Goal: Task Accomplishment & Management: Manage account settings

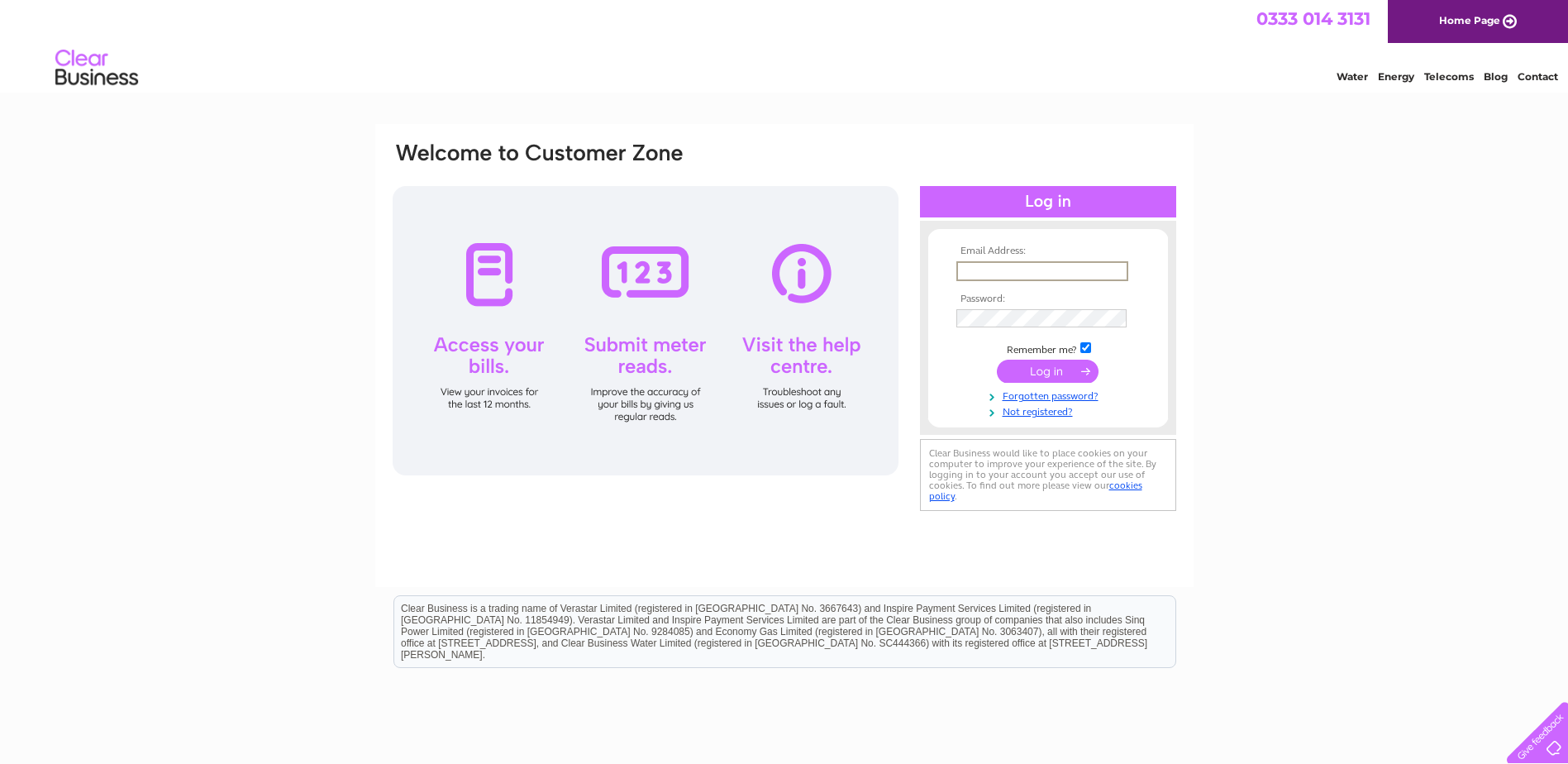
click at [1072, 274] on input "text" at bounding box center [1042, 271] width 172 height 20
type input "braesidenursery@hotmail.com"
click at [997, 359] on input "submit" at bounding box center [1048, 371] width 102 height 23
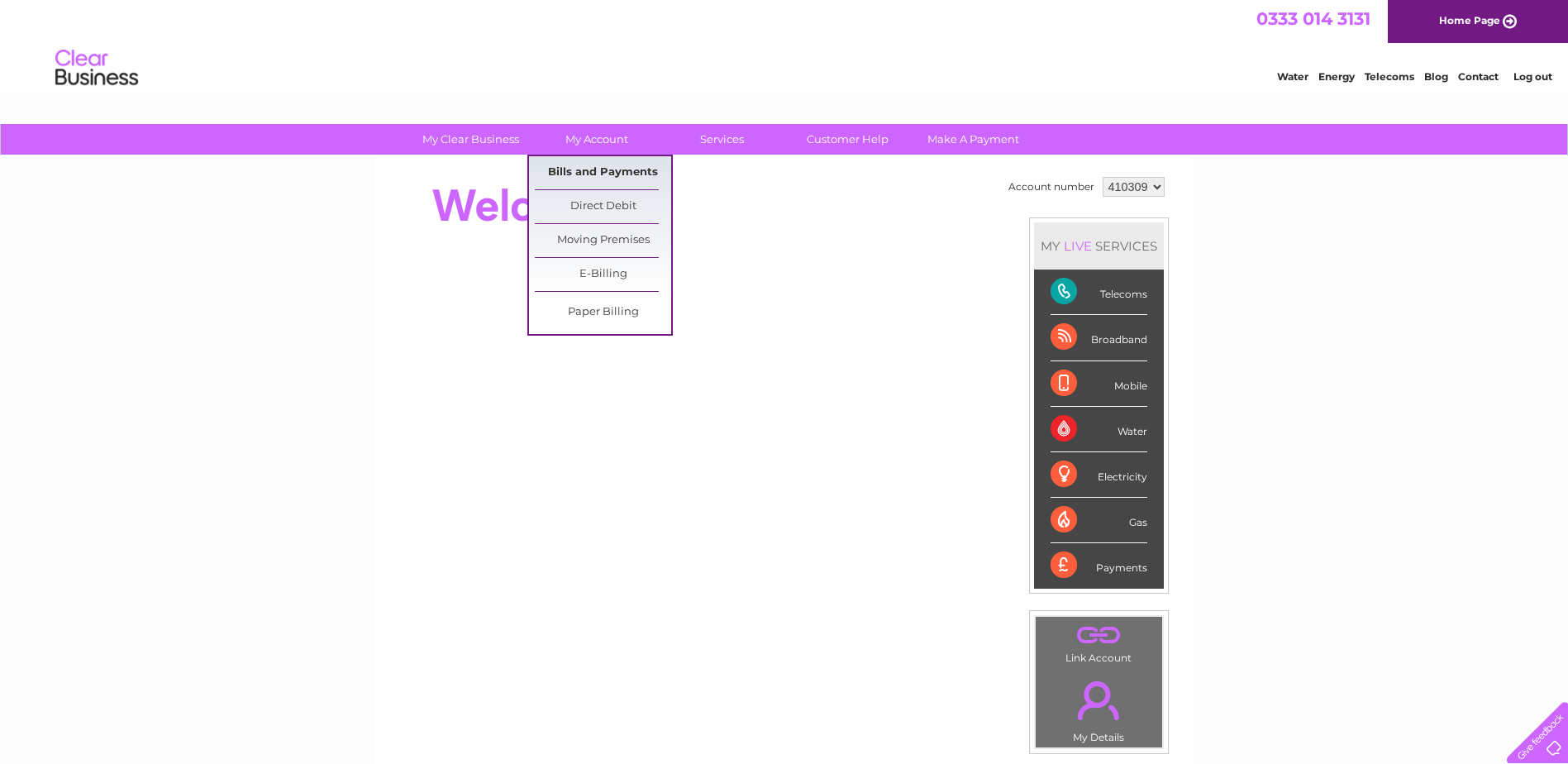
click at [601, 169] on link "Bills and Payments" at bounding box center [603, 173] width 137 height 33
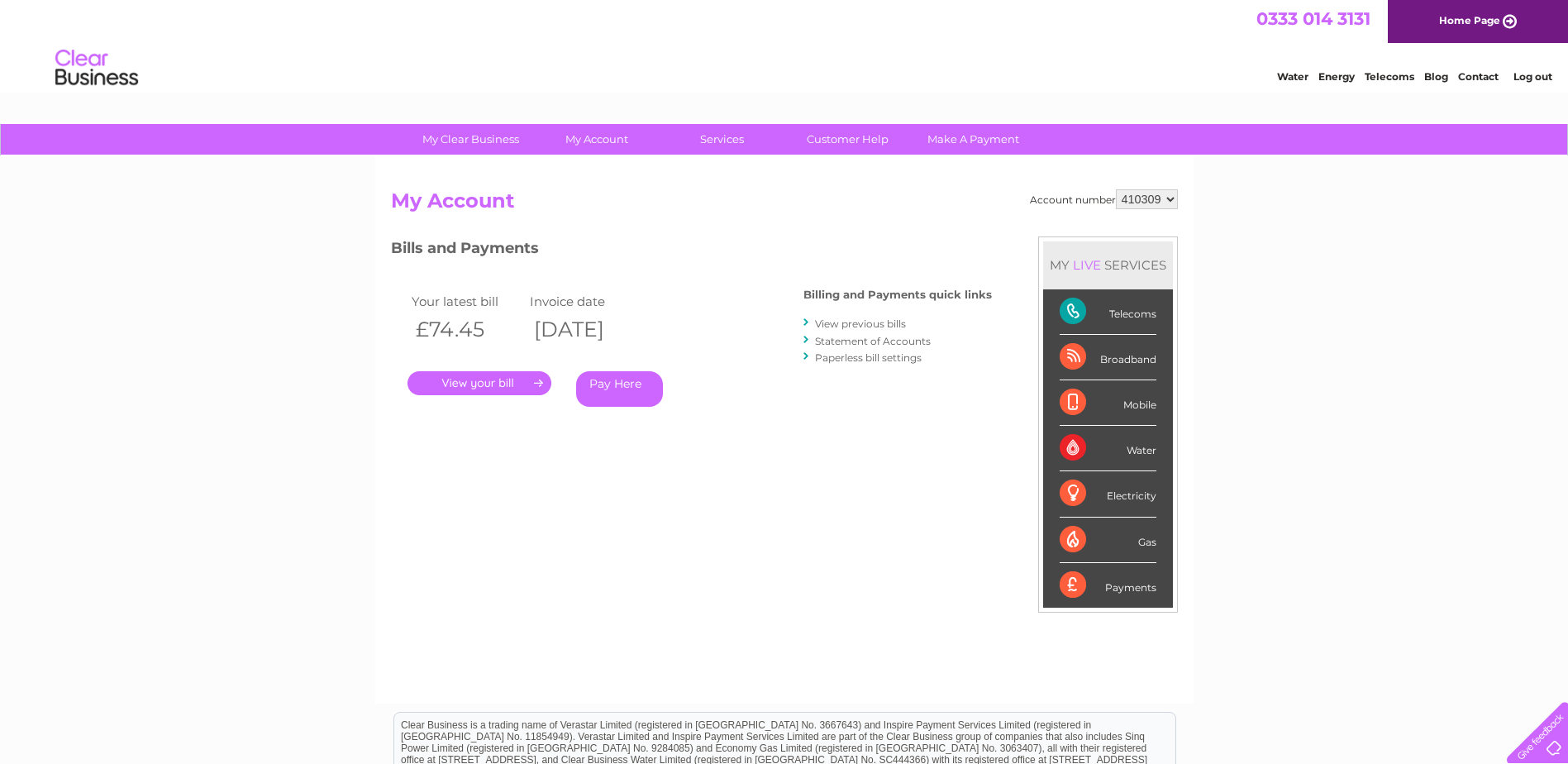
click at [481, 380] on link "." at bounding box center [480, 383] width 143 height 24
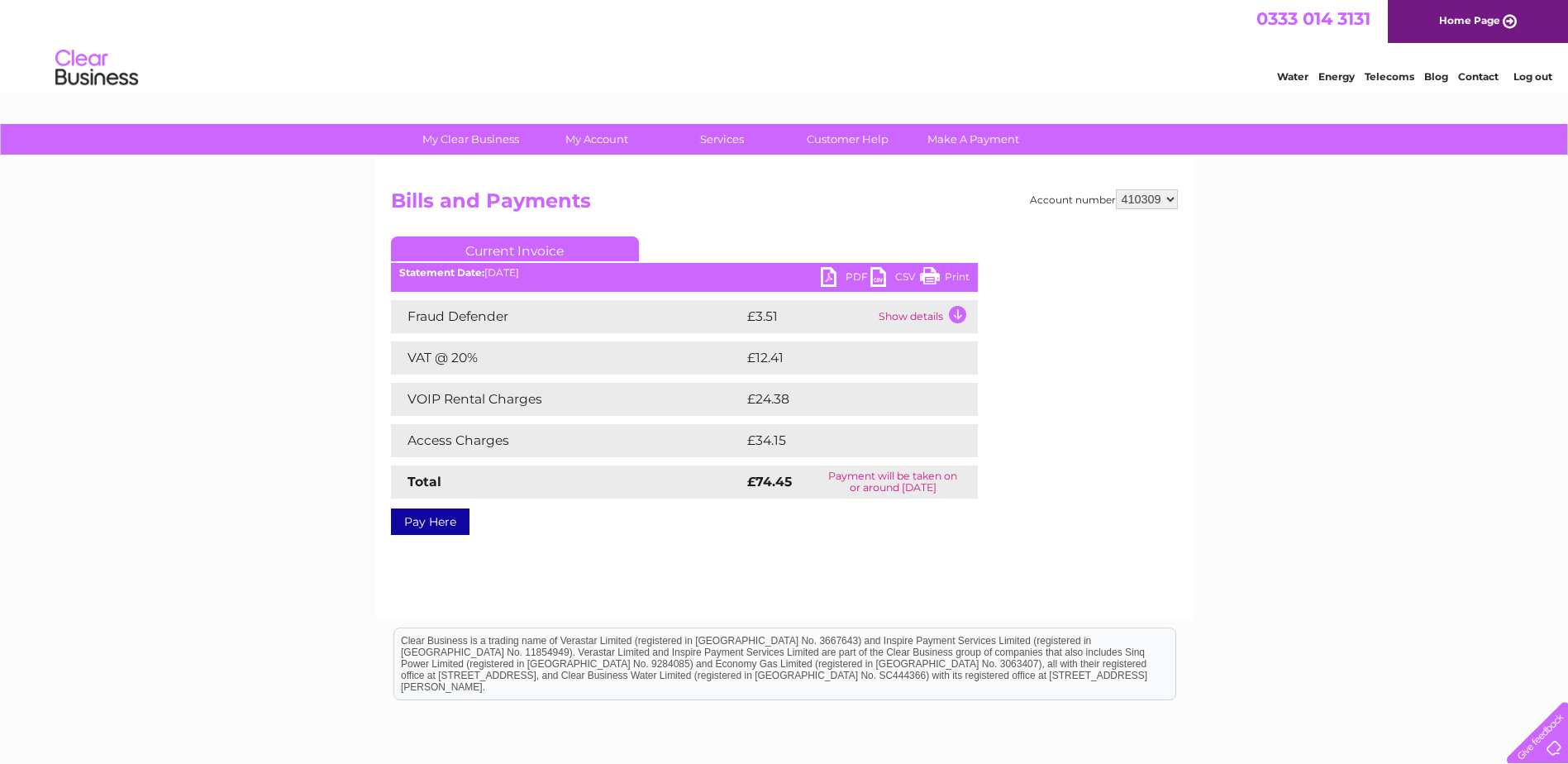
click at [857, 275] on link "PDF" at bounding box center [845, 279] width 49 height 24
click at [1529, 77] on link "Log out" at bounding box center [1532, 76] width 39 height 13
